Goal: Information Seeking & Learning: Learn about a topic

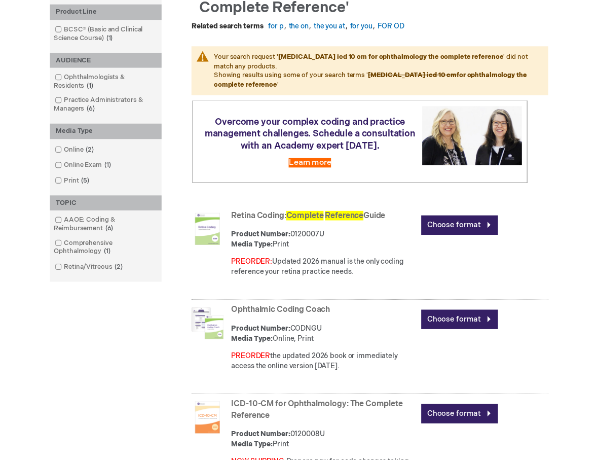
scroll to position [67, 0]
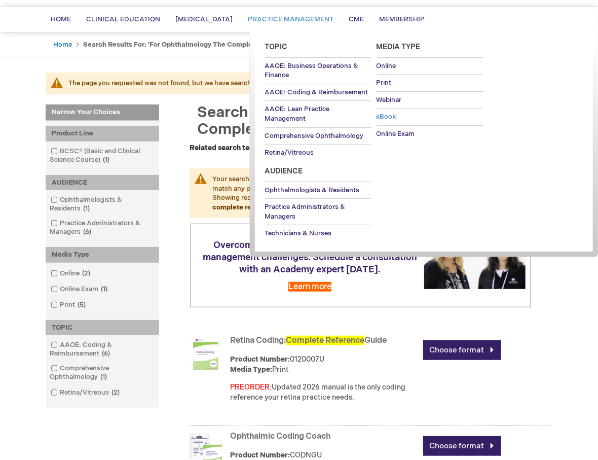
click at [387, 116] on span "eBook" at bounding box center [387, 117] width 20 height 8
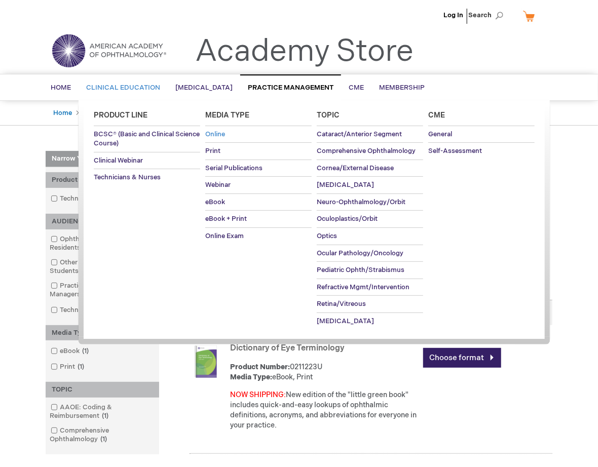
click at [221, 131] on span "Online" at bounding box center [215, 134] width 20 height 8
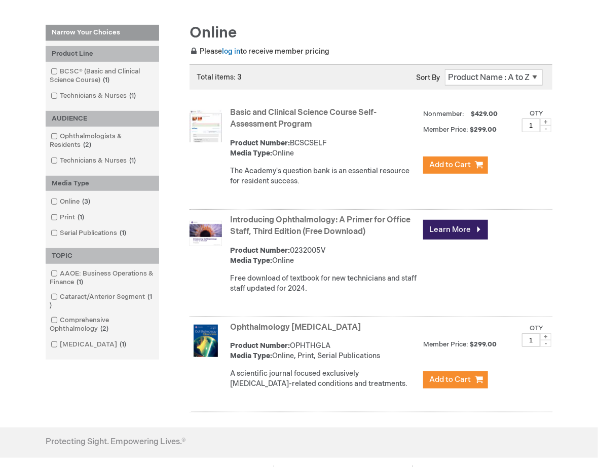
scroll to position [135, 0]
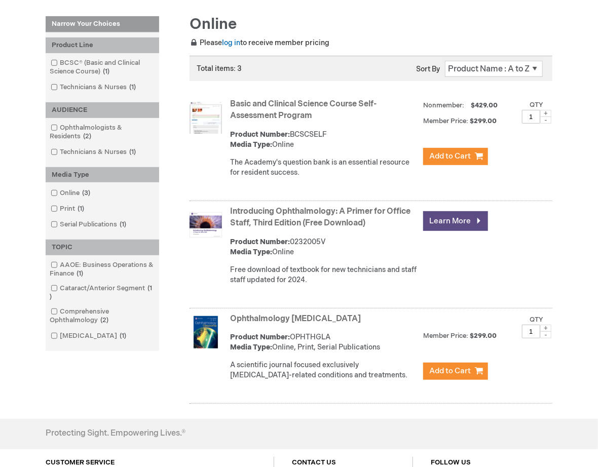
click at [454, 219] on link "Learn More" at bounding box center [455, 221] width 65 height 20
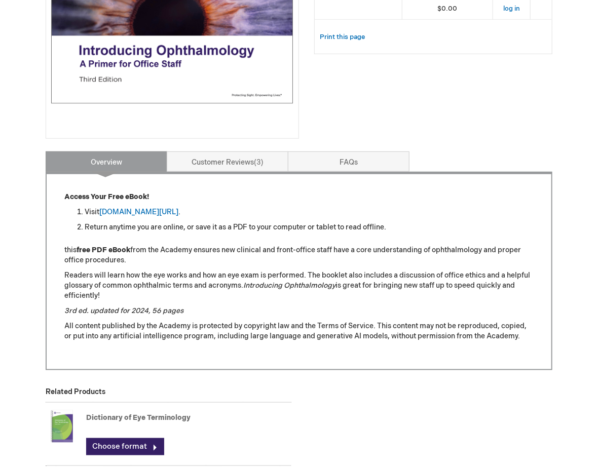
scroll to position [270, 0]
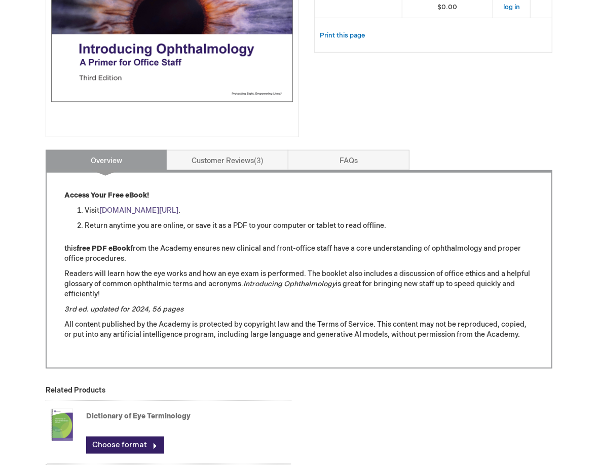
click at [178, 210] on link "[DOMAIN_NAME][URL]" at bounding box center [138, 210] width 79 height 9
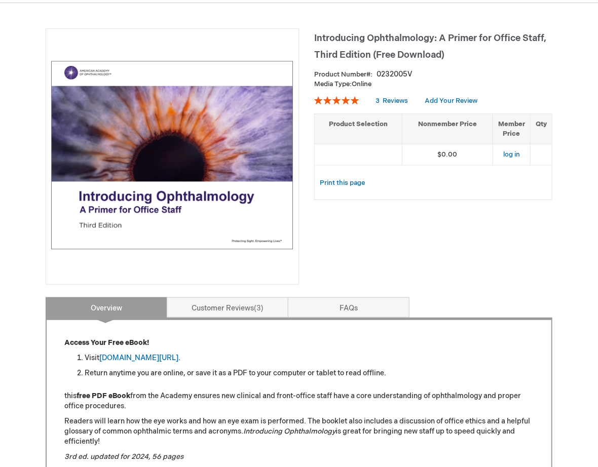
scroll to position [202, 0]
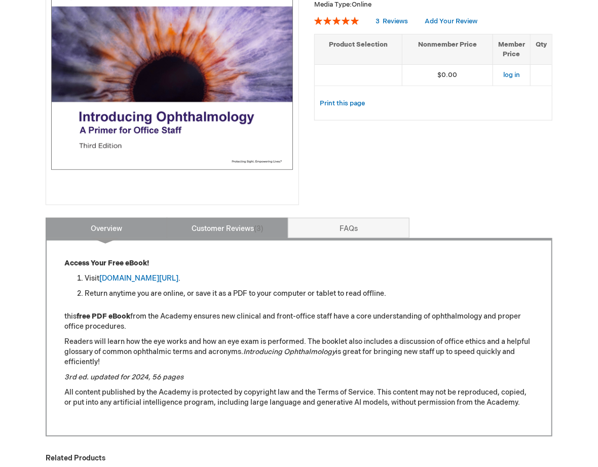
click at [224, 235] on link "Customer Reviews 3" at bounding box center [228, 228] width 122 height 20
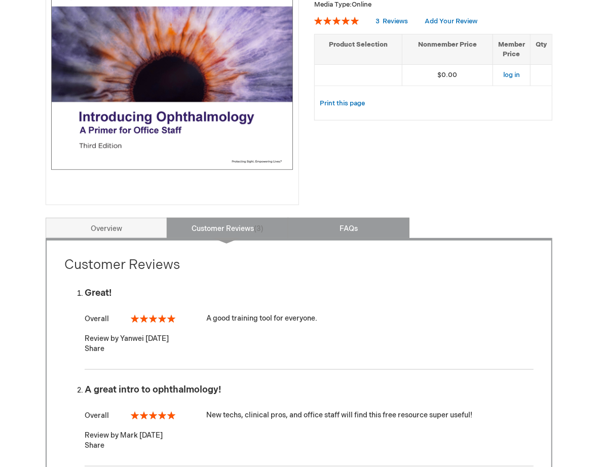
click at [341, 232] on link "FAQs" at bounding box center [349, 228] width 122 height 20
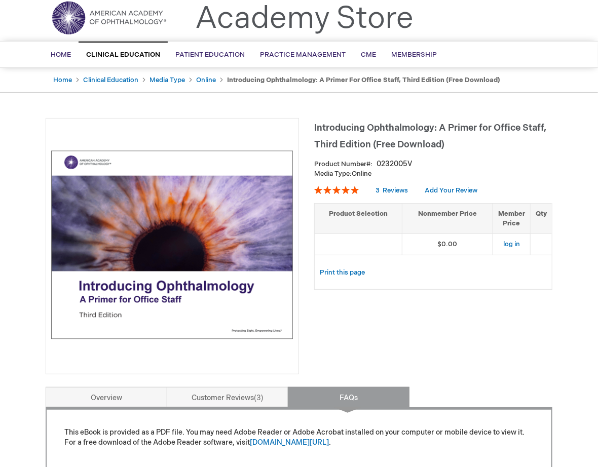
scroll to position [0, 0]
